Goal: Answer question/provide support: Share knowledge or assist other users

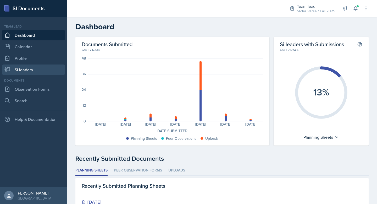
click at [27, 72] on link "Si leaders" at bounding box center [33, 69] width 63 height 10
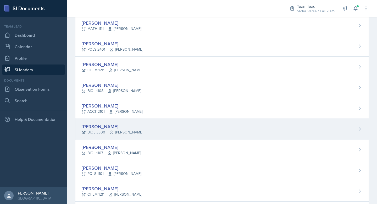
scroll to position [22, 0]
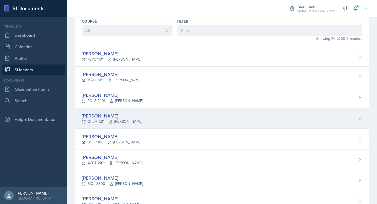
click at [104, 114] on div "[PERSON_NAME]" at bounding box center [112, 115] width 61 height 7
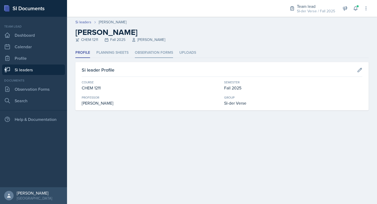
click at [135, 52] on li "Observation Forms" at bounding box center [154, 53] width 38 height 10
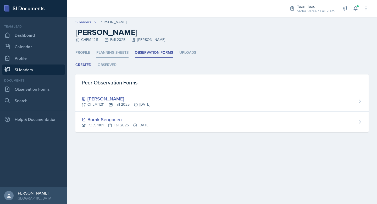
click at [112, 55] on li "Planning Sheets" at bounding box center [112, 53] width 32 height 10
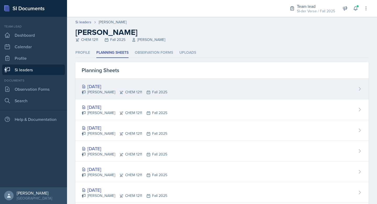
click at [110, 82] on div "[DATE] [PERSON_NAME] CHEM 1211 Fall 2025" at bounding box center [222, 89] width 294 height 21
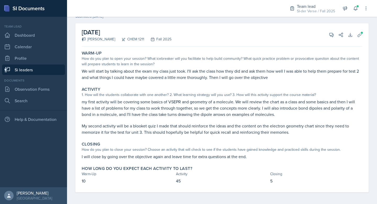
scroll to position [24, 0]
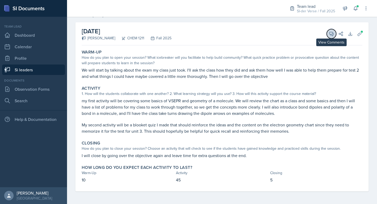
click at [331, 33] on button "View Comments" at bounding box center [331, 33] width 9 height 9
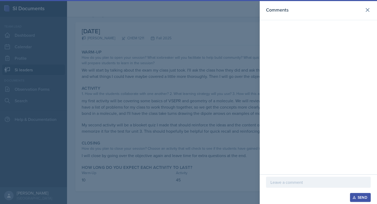
click at [297, 190] on div at bounding box center [318, 190] width 105 height 5
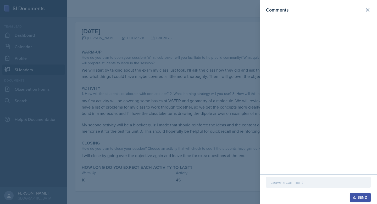
click at [295, 185] on p at bounding box center [319, 182] width 96 height 6
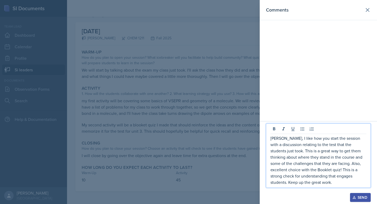
click at [352, 199] on button "Send" at bounding box center [360, 197] width 21 height 9
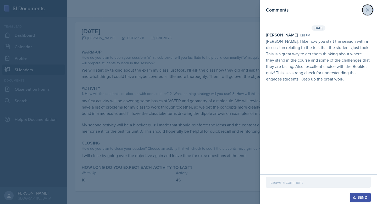
click at [367, 12] on icon at bounding box center [368, 10] width 6 height 6
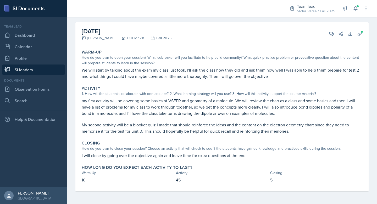
click at [35, 71] on link "Si leaders" at bounding box center [33, 69] width 63 height 10
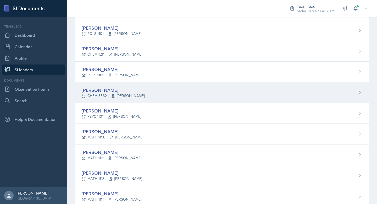
scroll to position [291, 0]
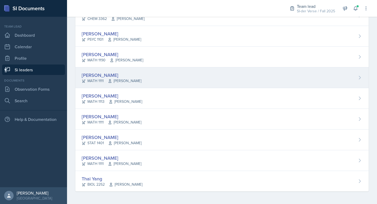
click at [105, 76] on div "[PERSON_NAME]" at bounding box center [112, 75] width 60 height 7
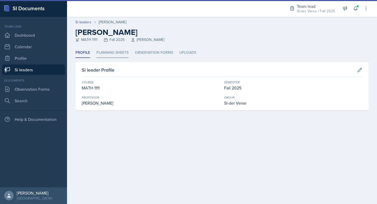
click at [120, 50] on li "Planning Sheets" at bounding box center [112, 53] width 32 height 10
